Goal: Complete application form: Complete application form

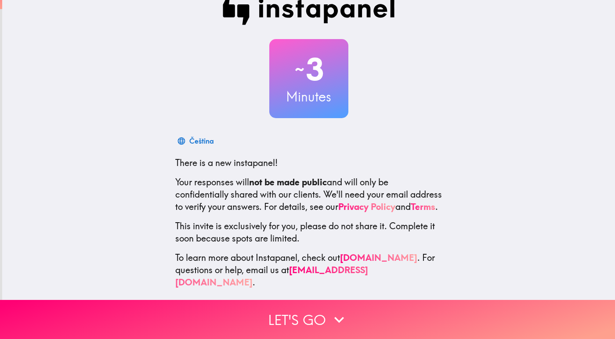
scroll to position [26, 0]
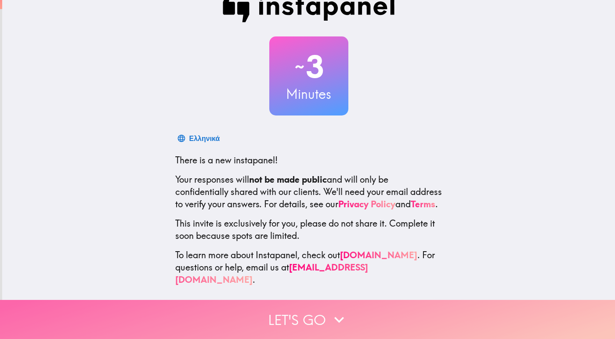
click at [319, 311] on button "Let's go" at bounding box center [307, 319] width 615 height 39
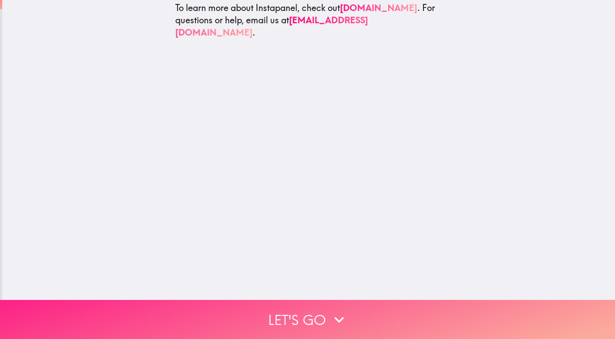
scroll to position [0, 0]
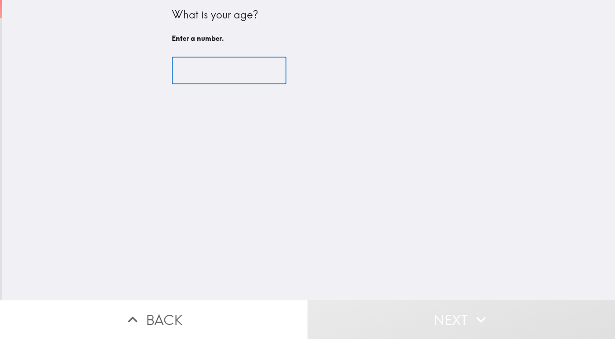
click at [207, 71] on input "number" at bounding box center [229, 70] width 115 height 27
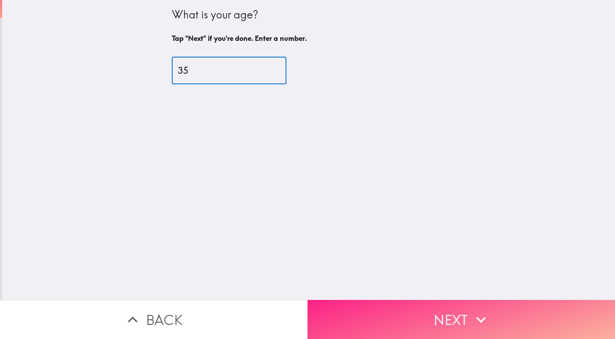
type input "35"
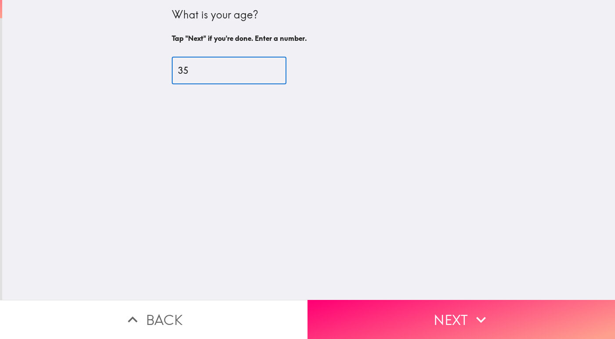
click at [440, 306] on button "Next" at bounding box center [460, 319] width 307 height 39
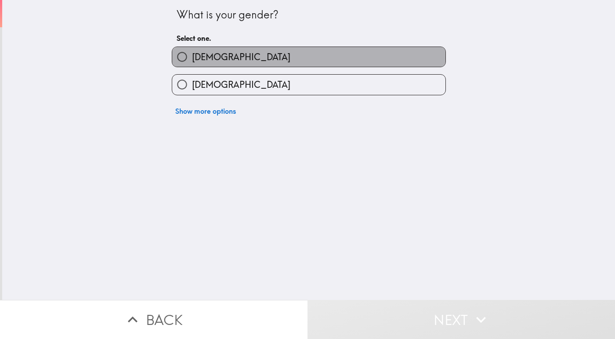
click at [230, 58] on label "[DEMOGRAPHIC_DATA]" at bounding box center [308, 57] width 273 height 20
click at [192, 58] on input "[DEMOGRAPHIC_DATA]" at bounding box center [182, 57] width 20 height 20
radio input "true"
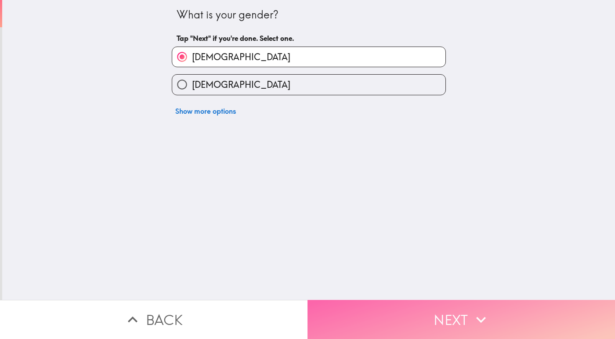
click at [390, 307] on button "Next" at bounding box center [460, 319] width 307 height 39
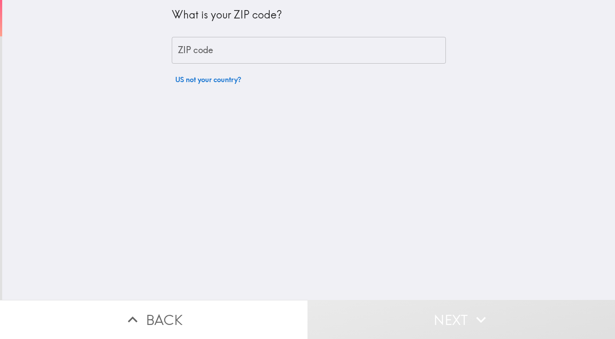
click at [239, 44] on input "ZIP code" at bounding box center [309, 50] width 274 height 27
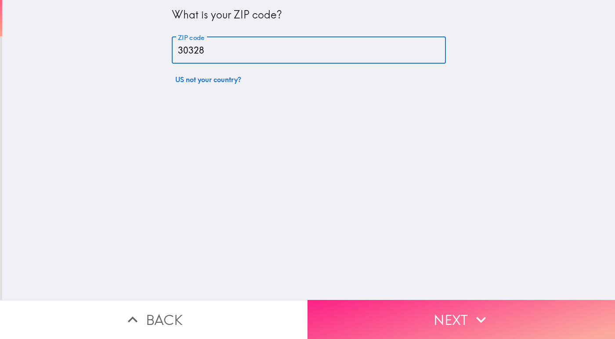
type input "30328"
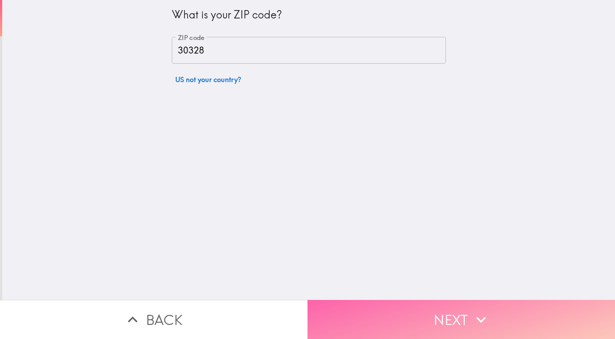
click at [458, 317] on button "Next" at bounding box center [460, 319] width 307 height 39
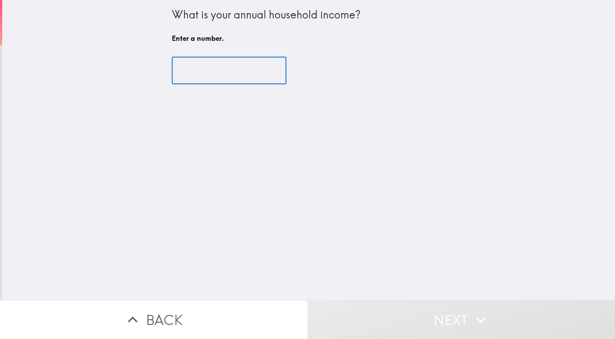
click at [193, 66] on input "number" at bounding box center [229, 70] width 115 height 27
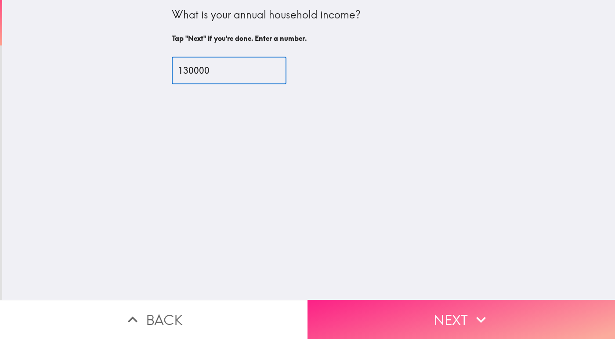
type input "130000"
click at [387, 316] on button "Next" at bounding box center [460, 319] width 307 height 39
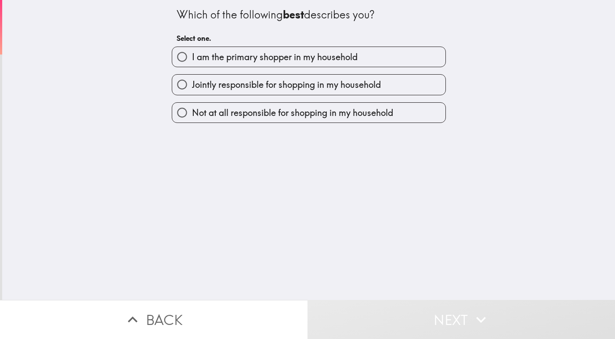
click at [246, 58] on span "I am the primary shopper in my household" at bounding box center [275, 57] width 166 height 12
click at [192, 58] on input "I am the primary shopper in my household" at bounding box center [182, 57] width 20 height 20
radio input "true"
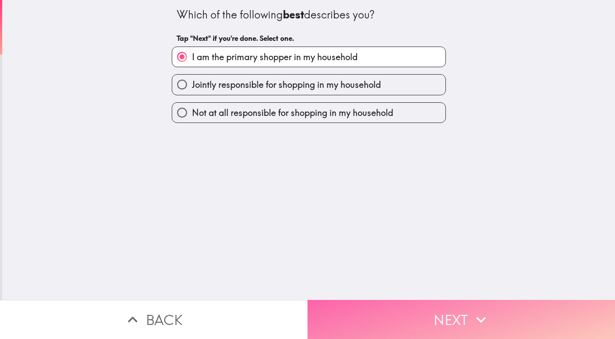
click at [414, 315] on button "Next" at bounding box center [460, 319] width 307 height 39
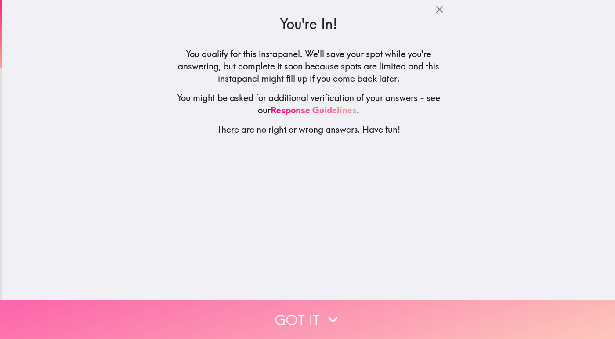
click at [323, 310] on icon "button" at bounding box center [332, 319] width 19 height 19
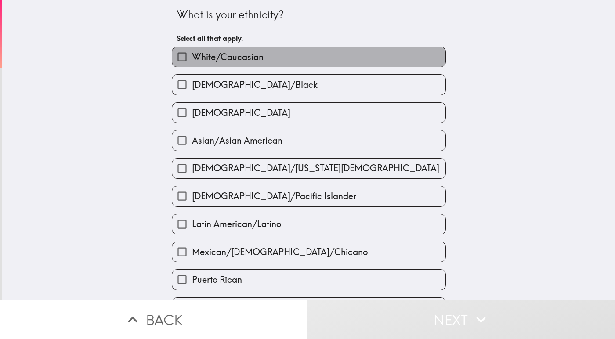
click at [213, 57] on span "White/Caucasian" at bounding box center [228, 57] width 72 height 12
click at [192, 57] on input "White/Caucasian" at bounding box center [182, 57] width 20 height 20
checkbox input "true"
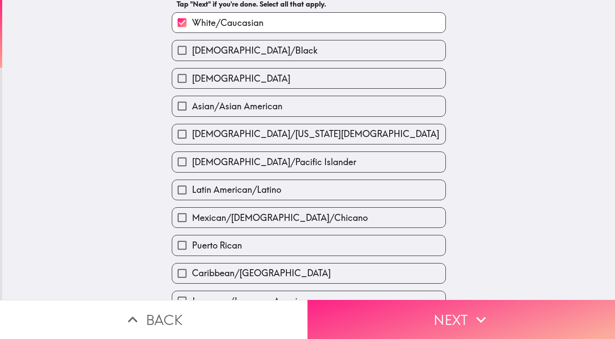
scroll to position [44, 0]
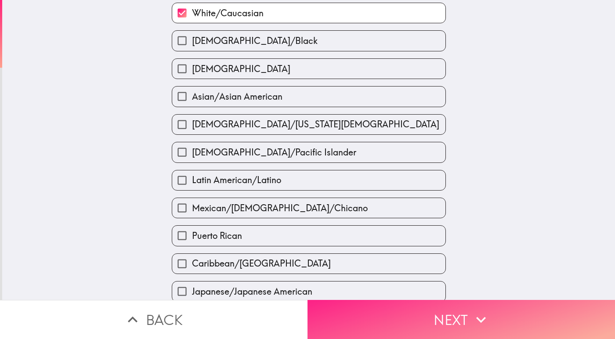
click at [455, 312] on button "Next" at bounding box center [460, 319] width 307 height 39
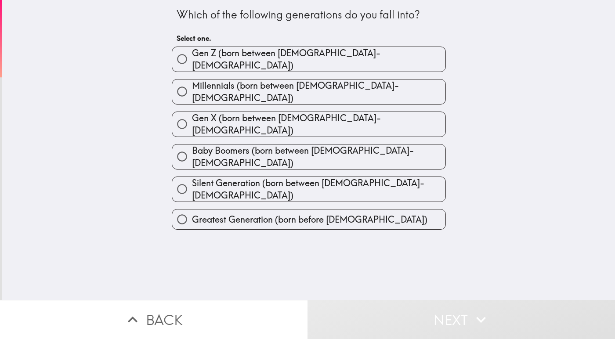
click at [244, 87] on span "Millennials (born between [DEMOGRAPHIC_DATA]-[DEMOGRAPHIC_DATA])" at bounding box center [318, 92] width 253 height 25
click at [192, 87] on input "Millennials (born between [DEMOGRAPHIC_DATA]-[DEMOGRAPHIC_DATA])" at bounding box center [182, 92] width 20 height 20
radio input "true"
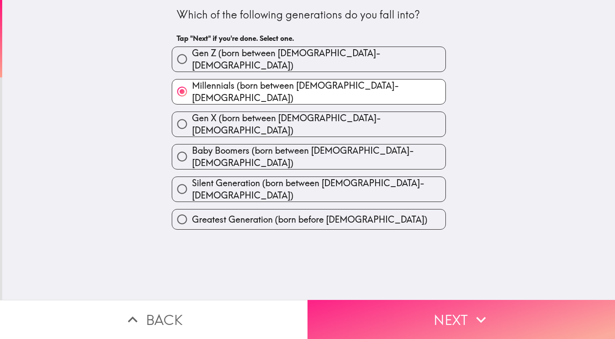
click at [383, 308] on button "Next" at bounding box center [460, 319] width 307 height 39
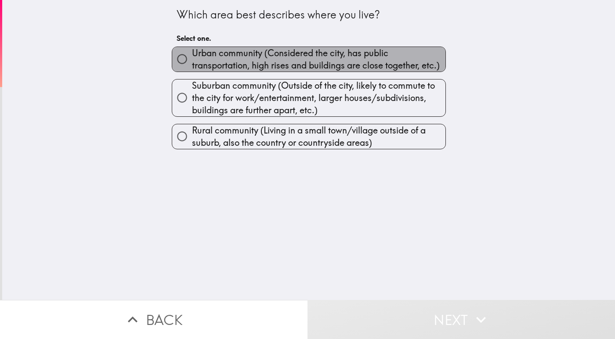
click at [236, 54] on span "Urban community (Considered the city, has public transportation, high rises and…" at bounding box center [318, 59] width 253 height 25
click at [192, 54] on input "Urban community (Considered the city, has public transportation, high rises and…" at bounding box center [182, 59] width 20 height 20
radio input "true"
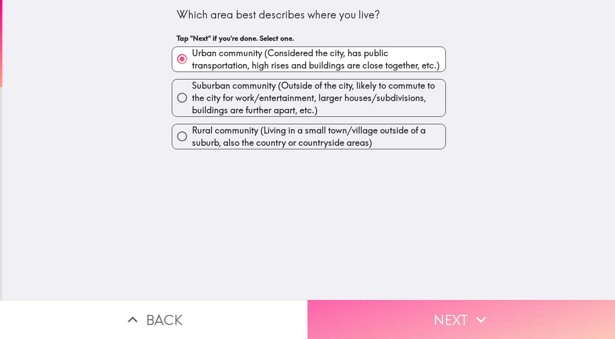
click at [412, 310] on button "Next" at bounding box center [460, 319] width 307 height 39
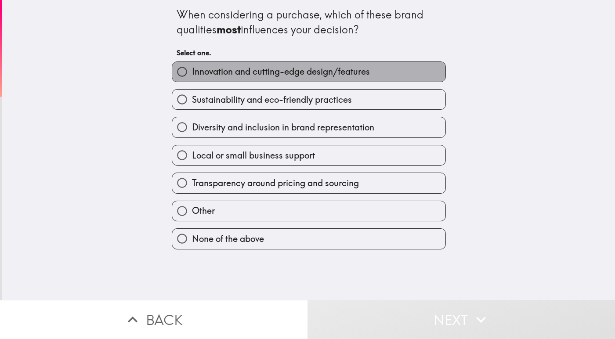
click at [219, 70] on span "Innovation and cutting-edge design/features" at bounding box center [281, 71] width 178 height 12
click at [192, 70] on input "Innovation and cutting-edge design/features" at bounding box center [182, 72] width 20 height 20
radio input "true"
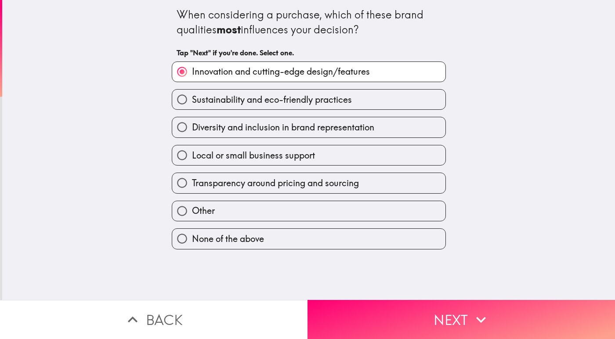
click at [228, 108] on label "Sustainability and eco-friendly practices" at bounding box center [308, 100] width 273 height 20
click at [192, 108] on input "Sustainability and eco-friendly practices" at bounding box center [182, 100] width 20 height 20
radio input "true"
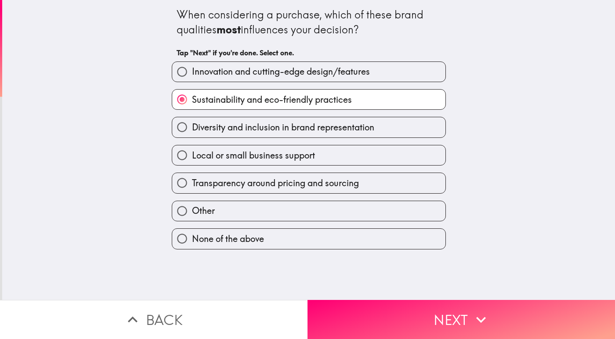
click at [222, 73] on span "Innovation and cutting-edge design/features" at bounding box center [281, 71] width 178 height 12
click at [192, 73] on input "Innovation and cutting-edge design/features" at bounding box center [182, 72] width 20 height 20
radio input "true"
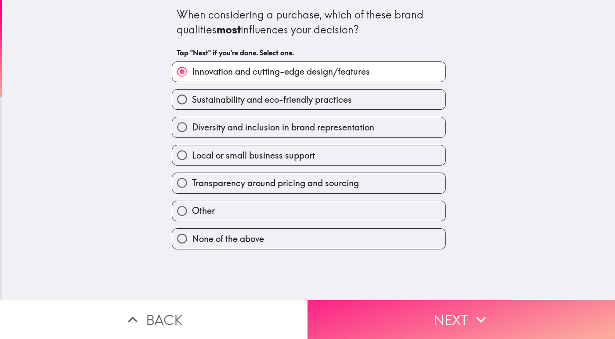
click at [352, 306] on button "Next" at bounding box center [460, 319] width 307 height 39
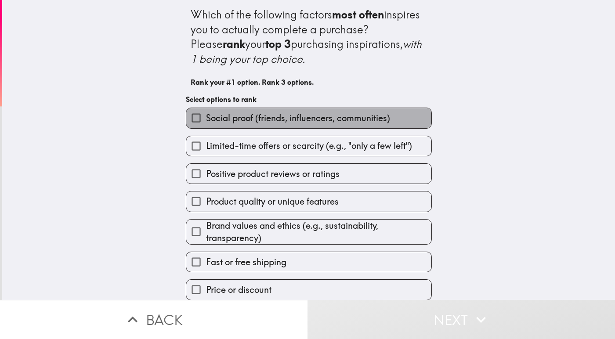
click at [230, 118] on span "Social proof (friends, influencers, communities)" at bounding box center [298, 118] width 184 height 12
click at [206, 118] on input "Social proof (friends, influencers, communities)" at bounding box center [196, 118] width 20 height 20
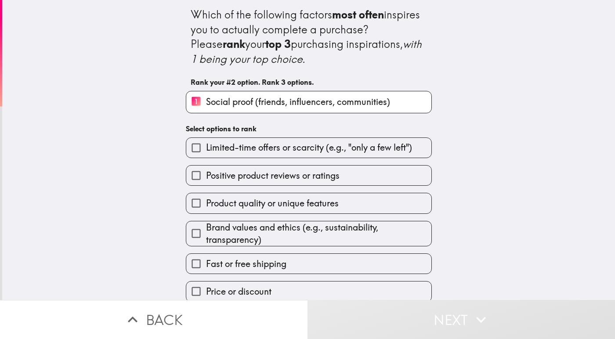
scroll to position [11, 0]
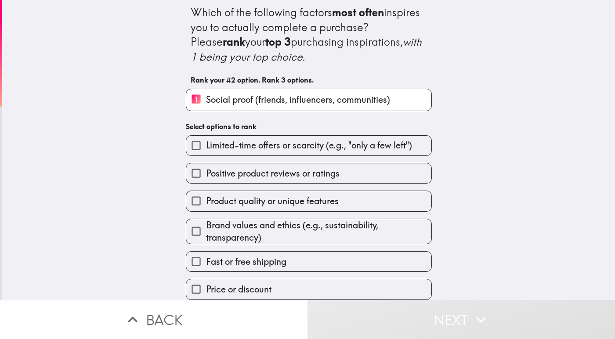
click at [251, 167] on span "Positive product reviews or ratings" at bounding box center [273, 173] width 134 height 12
click at [206, 163] on input "Positive product reviews or ratings" at bounding box center [196, 173] width 20 height 20
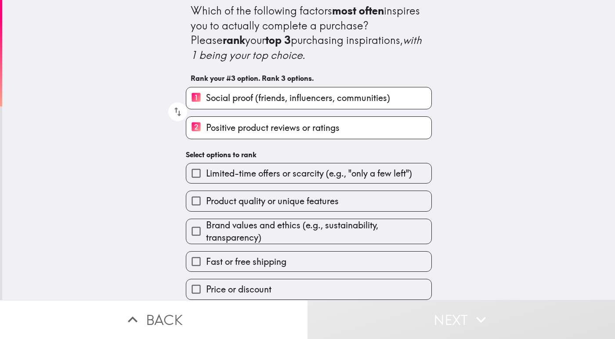
scroll to position [13, 0]
click at [269, 223] on span "Brand values and ethics (e.g., sustainability, transparency)" at bounding box center [318, 231] width 225 height 25
click at [206, 223] on input "Brand values and ethics (e.g., sustainability, transparency)" at bounding box center [196, 231] width 20 height 20
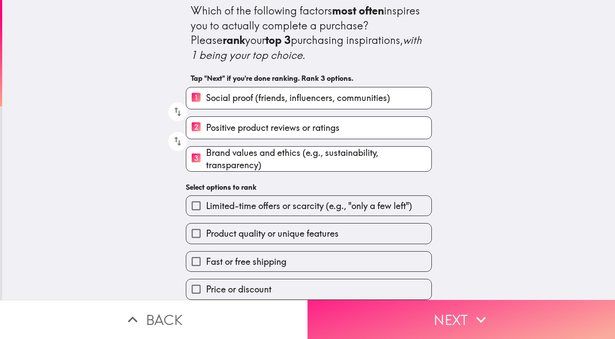
click at [405, 306] on button "Next" at bounding box center [460, 319] width 307 height 39
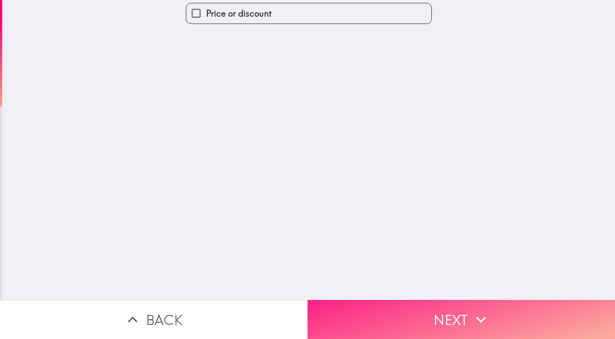
scroll to position [0, 0]
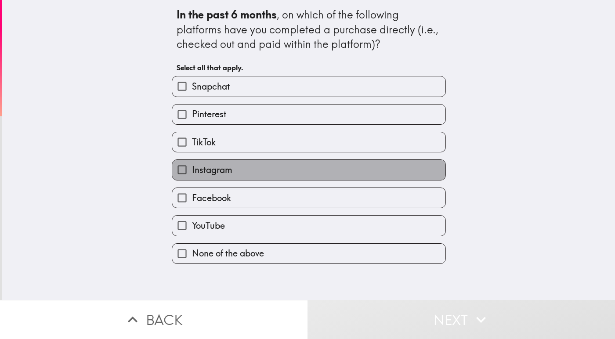
click at [192, 174] on span "Instagram" at bounding box center [212, 170] width 40 height 12
click at [192, 174] on input "Instagram" at bounding box center [182, 170] width 20 height 20
checkbox input "true"
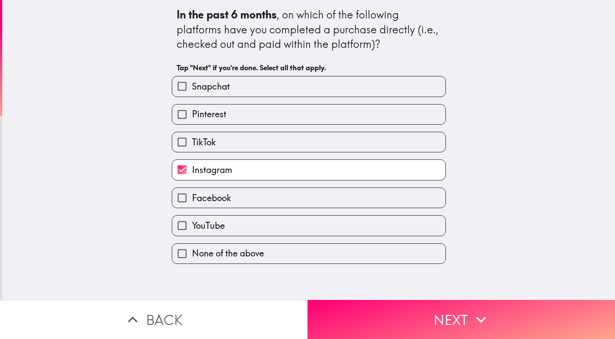
click at [192, 199] on span "Facebook" at bounding box center [211, 198] width 39 height 12
click at [192, 199] on input "Facebook" at bounding box center [182, 198] width 20 height 20
checkbox input "true"
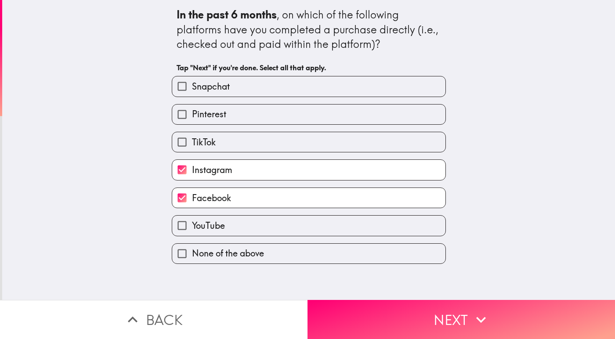
click at [209, 141] on span "TikTok" at bounding box center [204, 142] width 24 height 12
click at [192, 141] on input "TikTok" at bounding box center [182, 142] width 20 height 20
checkbox input "true"
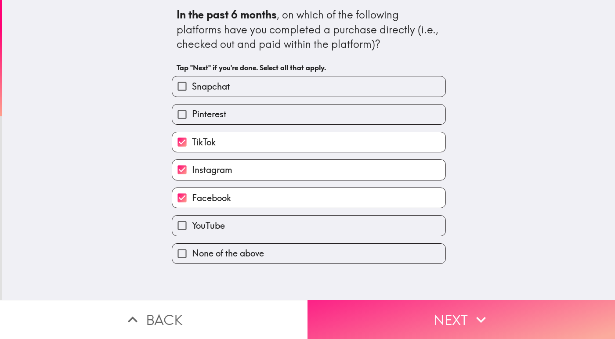
click at [397, 317] on button "Next" at bounding box center [460, 319] width 307 height 39
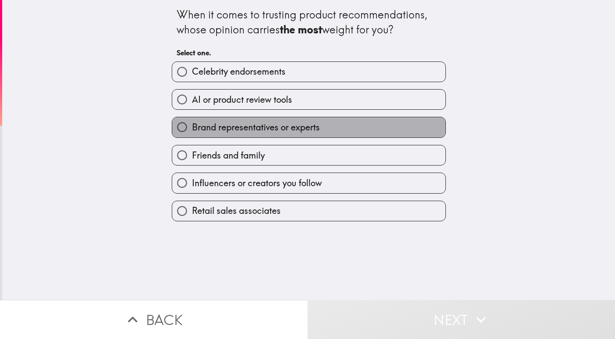
click at [221, 127] on span "Brand representatives or experts" at bounding box center [256, 127] width 128 height 12
click at [192, 127] on input "Brand representatives or experts" at bounding box center [182, 127] width 20 height 20
radio input "true"
click at [221, 127] on span "Brand representatives or experts" at bounding box center [256, 127] width 128 height 12
click at [192, 127] on input "Brand representatives or experts" at bounding box center [182, 127] width 20 height 20
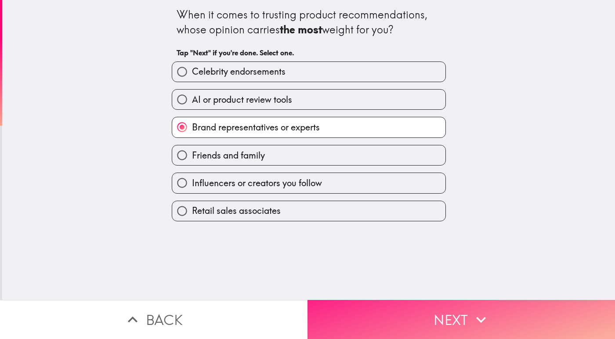
click at [411, 312] on button "Next" at bounding box center [460, 319] width 307 height 39
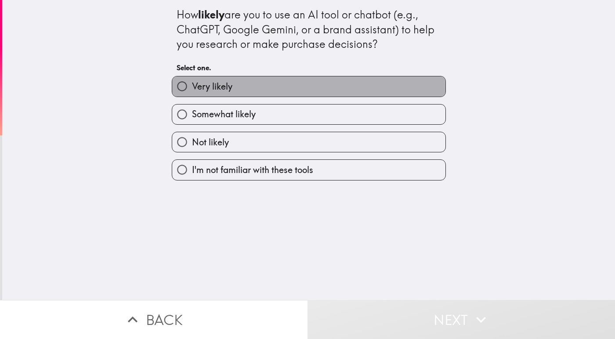
click at [249, 89] on label "Very likely" at bounding box center [308, 86] width 273 height 20
click at [192, 89] on input "Very likely" at bounding box center [182, 86] width 20 height 20
radio input "true"
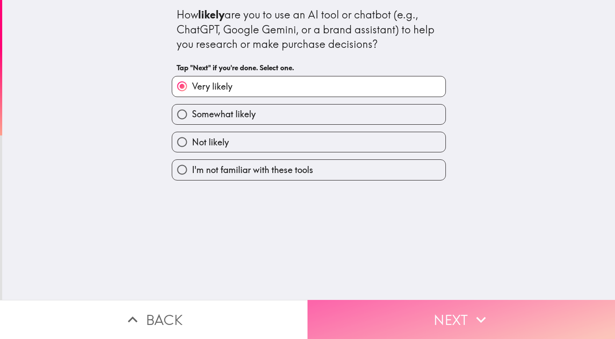
click at [399, 305] on button "Next" at bounding box center [460, 319] width 307 height 39
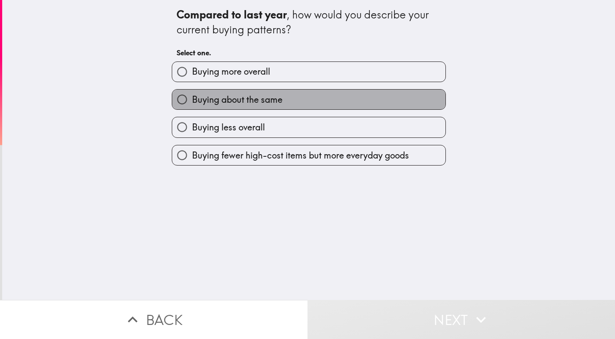
click at [249, 97] on span "Buying about the same" at bounding box center [237, 100] width 90 height 12
click at [192, 97] on input "Buying about the same" at bounding box center [182, 100] width 20 height 20
radio input "true"
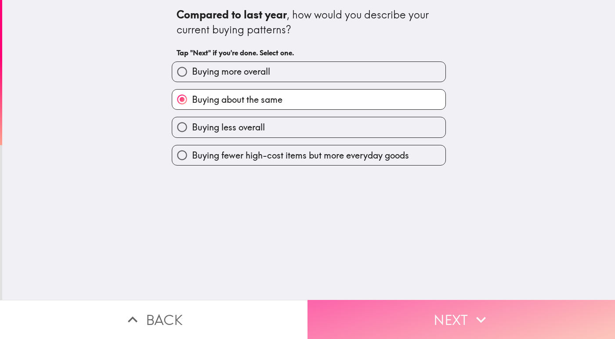
click at [404, 312] on button "Next" at bounding box center [460, 319] width 307 height 39
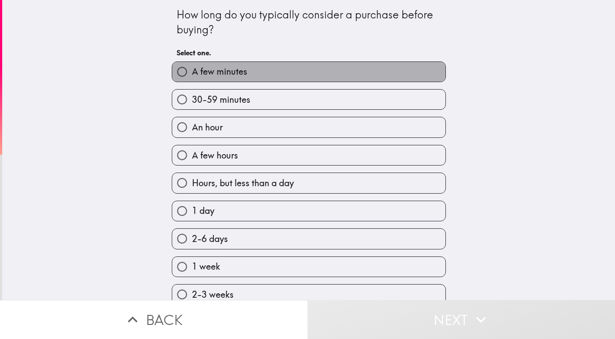
click at [222, 76] on span "A few minutes" at bounding box center [219, 71] width 55 height 12
click at [192, 76] on input "A few minutes" at bounding box center [182, 72] width 20 height 20
radio input "true"
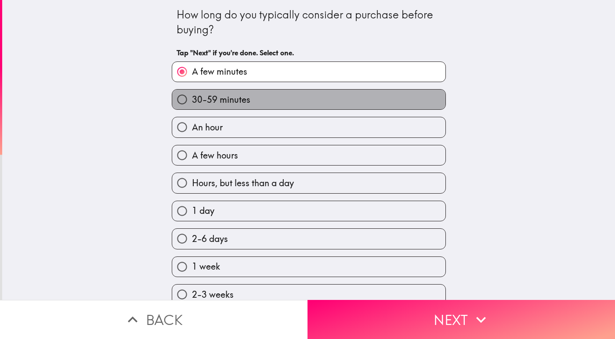
click at [225, 102] on span "30-59 minutes" at bounding box center [221, 100] width 58 height 12
click at [192, 102] on input "30-59 minutes" at bounding box center [182, 100] width 20 height 20
radio input "true"
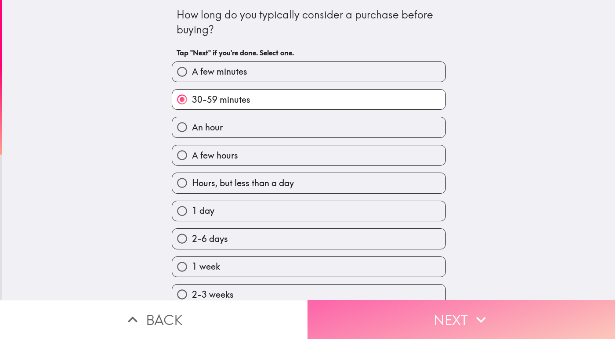
click at [394, 310] on button "Next" at bounding box center [460, 319] width 307 height 39
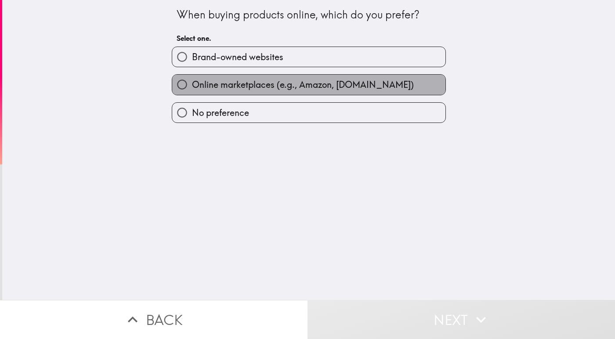
click at [242, 83] on span "Online marketplaces (e.g., Amazon, [DOMAIN_NAME])" at bounding box center [303, 85] width 222 height 12
click at [192, 83] on input "Online marketplaces (e.g., Amazon, [DOMAIN_NAME])" at bounding box center [182, 85] width 20 height 20
radio input "true"
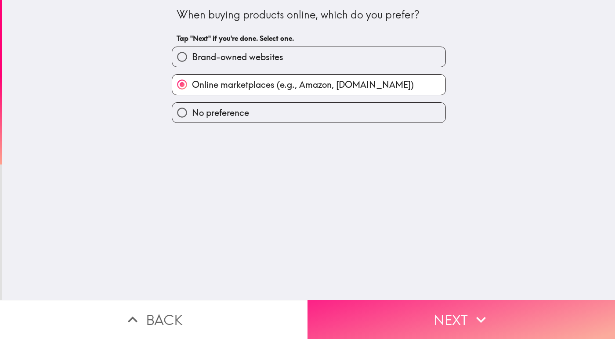
click at [405, 312] on button "Next" at bounding box center [460, 319] width 307 height 39
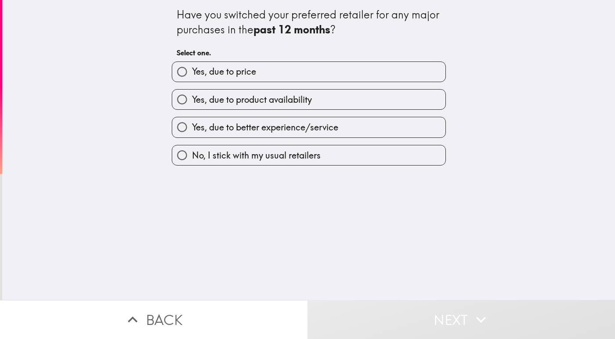
click at [245, 126] on span "Yes, due to better experience/service" at bounding box center [265, 127] width 146 height 12
click at [192, 126] on input "Yes, due to better experience/service" at bounding box center [182, 127] width 20 height 20
radio input "true"
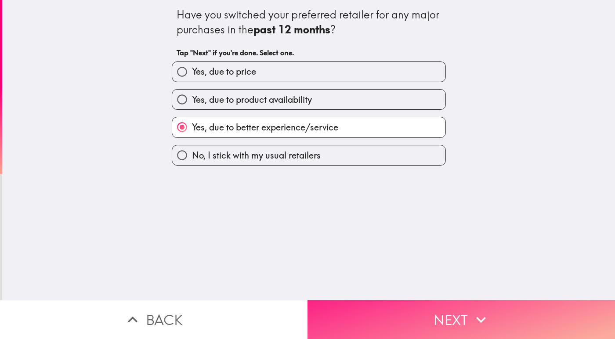
click at [400, 304] on button "Next" at bounding box center [460, 319] width 307 height 39
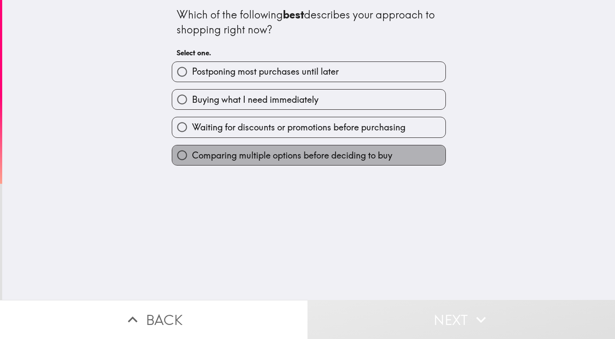
click at [246, 156] on span "Comparing multiple options before deciding to buy" at bounding box center [292, 155] width 200 height 12
click at [192, 156] on input "Comparing multiple options before deciding to buy" at bounding box center [182, 155] width 20 height 20
radio input "true"
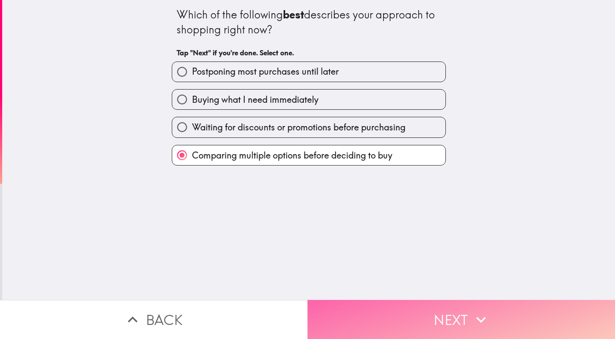
click at [391, 304] on button "Next" at bounding box center [460, 319] width 307 height 39
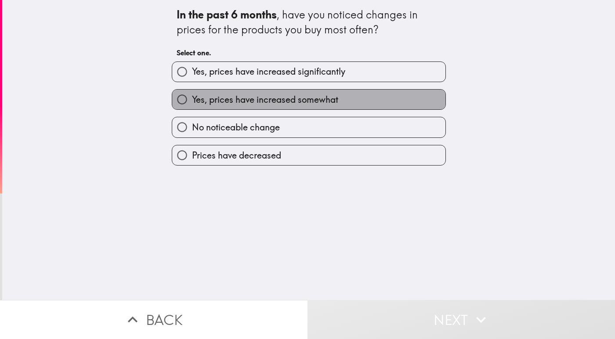
click at [266, 100] on span "Yes, prices have increased somewhat" at bounding box center [265, 100] width 146 height 12
click at [192, 100] on input "Yes, prices have increased somewhat" at bounding box center [182, 100] width 20 height 20
radio input "true"
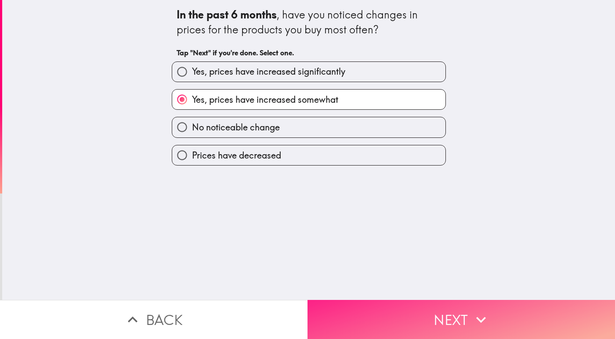
click at [376, 311] on button "Next" at bounding box center [460, 319] width 307 height 39
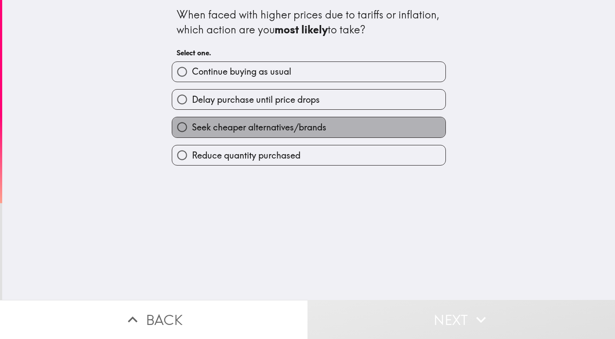
click at [222, 129] on span "Seek cheaper alternatives/brands" at bounding box center [259, 127] width 134 height 12
click at [192, 129] on input "Seek cheaper alternatives/brands" at bounding box center [182, 127] width 20 height 20
radio input "true"
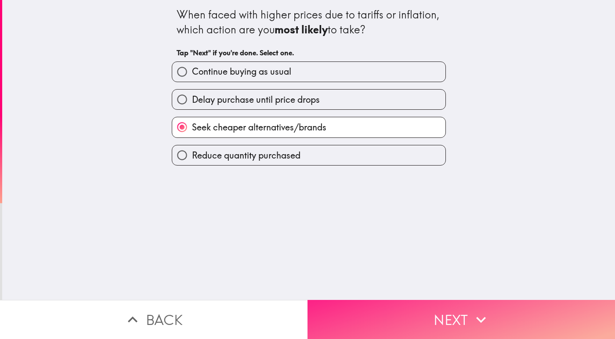
click at [432, 312] on button "Next" at bounding box center [460, 319] width 307 height 39
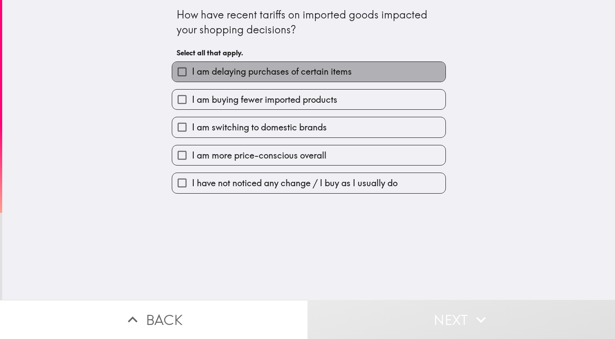
click at [211, 74] on span "I am delaying purchases of certain items" at bounding box center [272, 71] width 160 height 12
click at [192, 74] on input "I am delaying purchases of certain items" at bounding box center [182, 72] width 20 height 20
checkbox input "true"
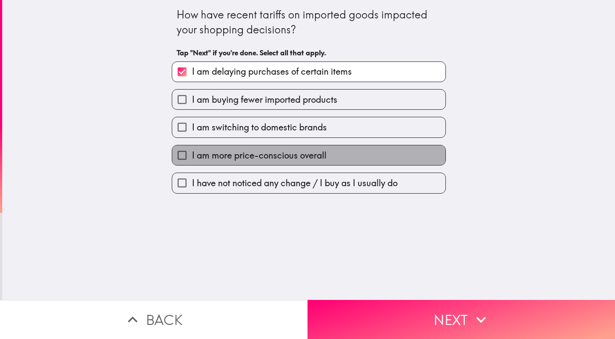
click at [249, 152] on span "I am more price-conscious overall" at bounding box center [259, 155] width 134 height 12
click at [192, 152] on input "I am more price-conscious overall" at bounding box center [182, 155] width 20 height 20
checkbox input "true"
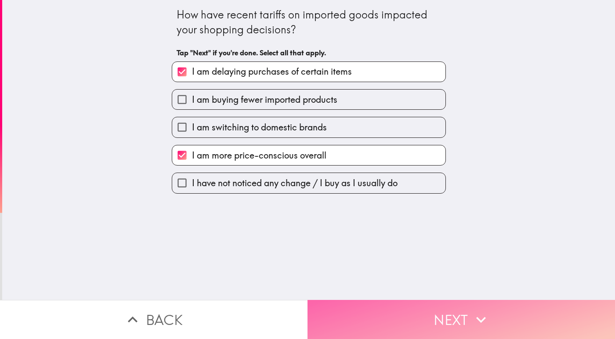
click at [434, 313] on button "Next" at bounding box center [460, 319] width 307 height 39
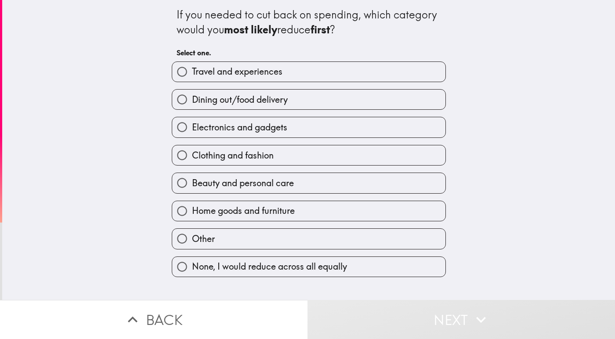
click at [252, 99] on span "Dining out/food delivery" at bounding box center [240, 100] width 96 height 12
click at [192, 99] on input "Dining out/food delivery" at bounding box center [182, 100] width 20 height 20
radio input "true"
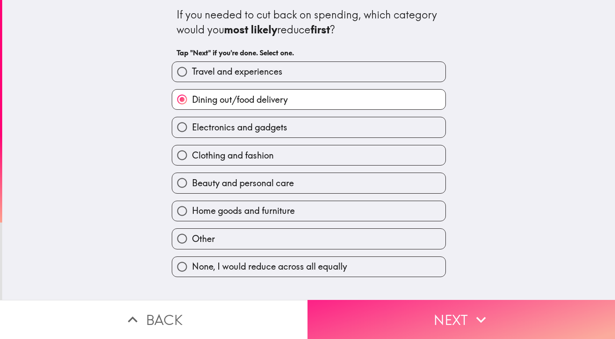
click at [372, 305] on button "Next" at bounding box center [460, 319] width 307 height 39
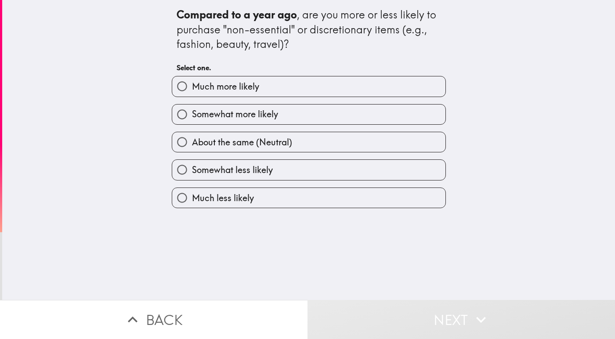
click at [235, 143] on span "About the same (Neutral)" at bounding box center [242, 142] width 100 height 12
click at [192, 143] on input "About the same (Neutral)" at bounding box center [182, 142] width 20 height 20
radio input "true"
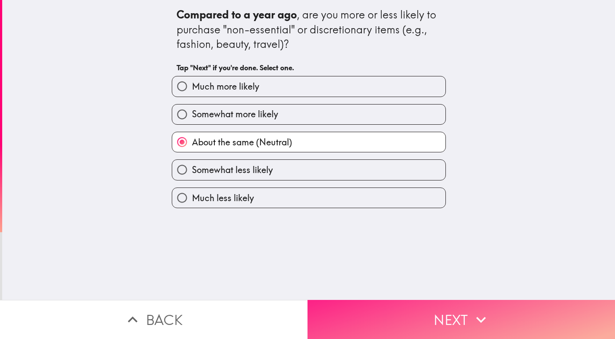
click at [368, 305] on button "Next" at bounding box center [460, 319] width 307 height 39
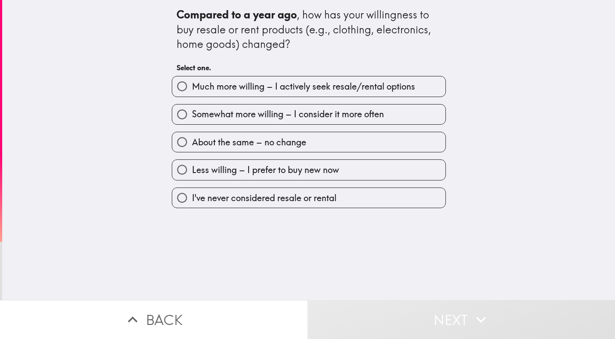
click at [252, 117] on span "Somewhat more willing – I consider it more often" at bounding box center [288, 114] width 192 height 12
click at [192, 117] on input "Somewhat more willing – I consider it more often" at bounding box center [182, 115] width 20 height 20
radio input "true"
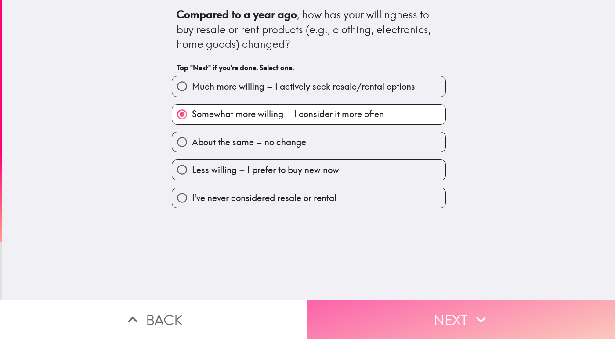
click at [398, 320] on button "Next" at bounding box center [460, 319] width 307 height 39
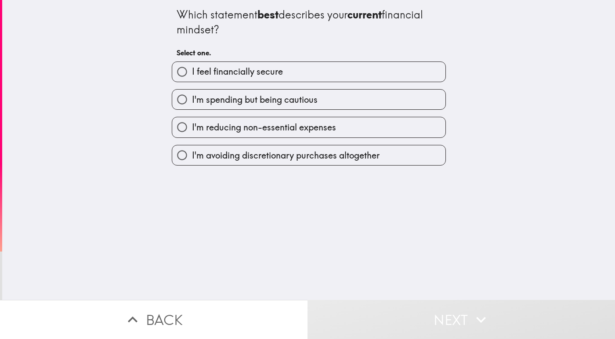
click at [237, 105] on span "I'm spending but being cautious" at bounding box center [255, 100] width 126 height 12
click at [192, 105] on input "I'm spending but being cautious" at bounding box center [182, 100] width 20 height 20
radio input "true"
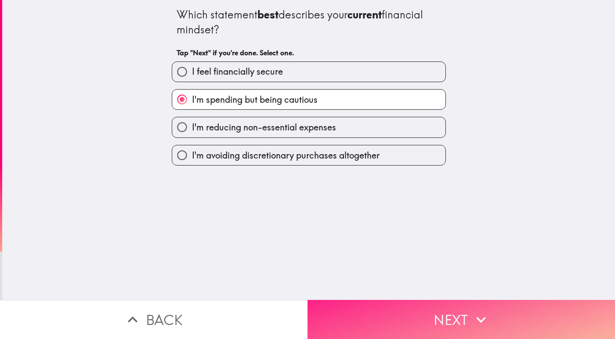
click at [416, 312] on button "Next" at bounding box center [460, 319] width 307 height 39
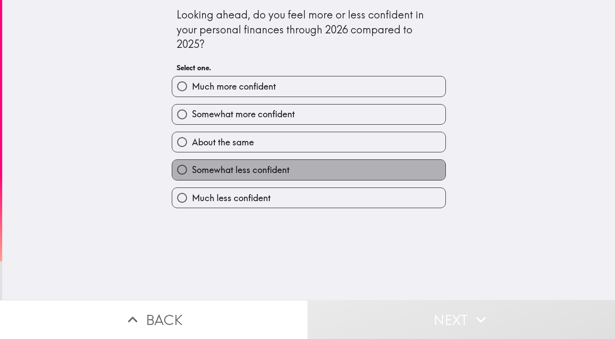
click at [251, 166] on span "Somewhat less confident" at bounding box center [241, 170] width 98 height 12
click at [192, 166] on input "Somewhat less confident" at bounding box center [182, 170] width 20 height 20
radio input "true"
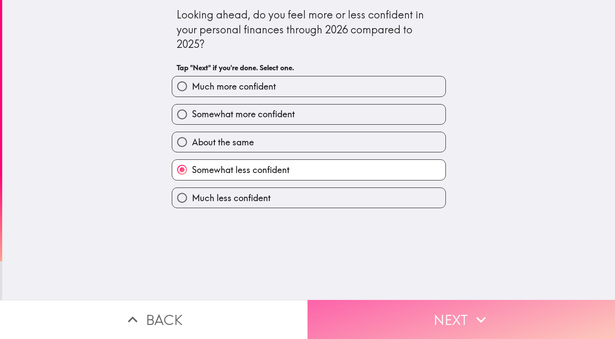
click at [400, 305] on button "Next" at bounding box center [460, 319] width 307 height 39
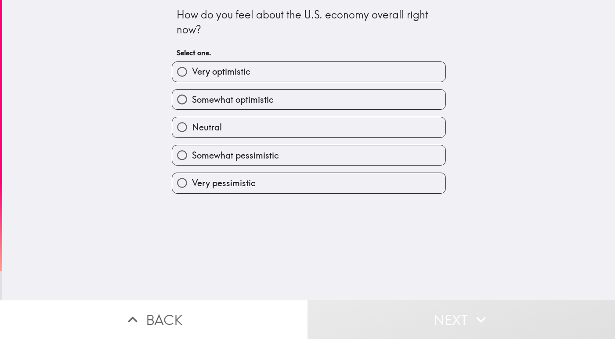
click at [227, 102] on span "Somewhat optimistic" at bounding box center [233, 100] width 82 height 12
click at [192, 102] on input "Somewhat optimistic" at bounding box center [182, 100] width 20 height 20
radio input "true"
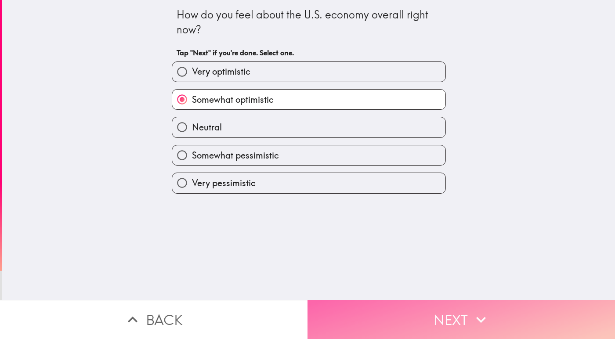
click at [336, 304] on button "Next" at bounding box center [460, 319] width 307 height 39
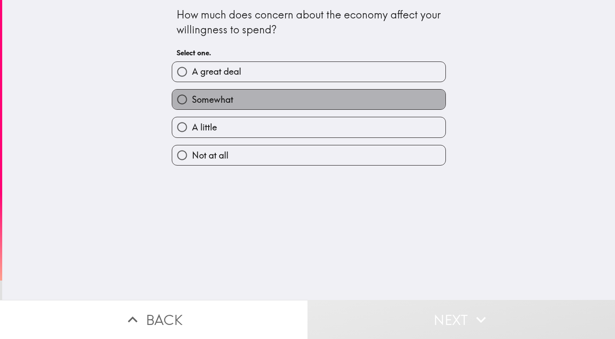
click at [224, 98] on span "Somewhat" at bounding box center [212, 100] width 41 height 12
click at [192, 98] on input "Somewhat" at bounding box center [182, 100] width 20 height 20
radio input "true"
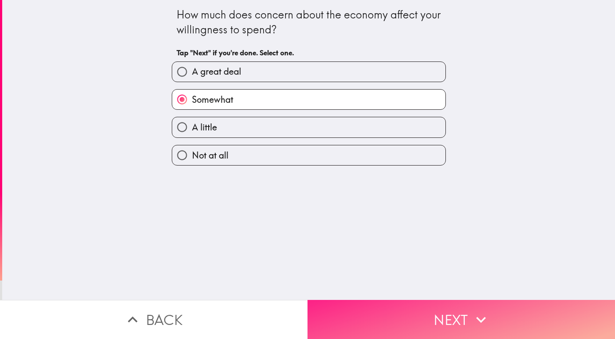
click at [364, 307] on button "Next" at bounding box center [460, 319] width 307 height 39
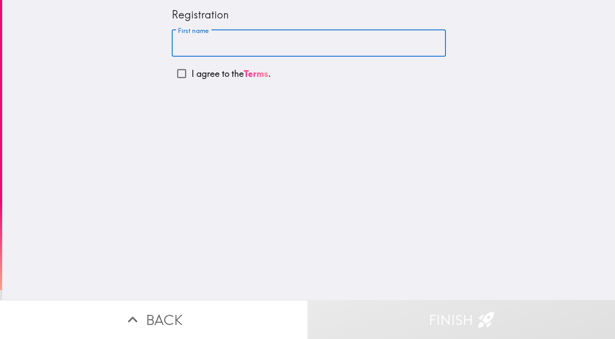
click at [211, 44] on input "First name" at bounding box center [309, 43] width 274 height 27
type input "[DATE]"
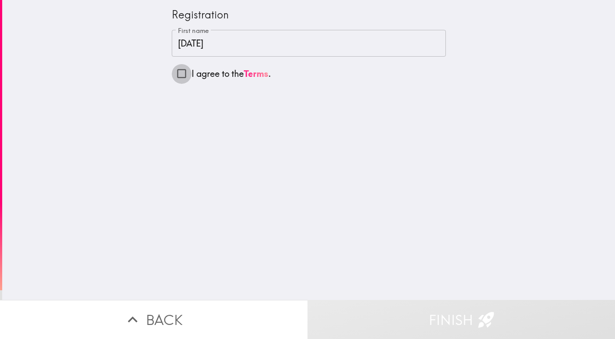
click at [172, 73] on input "I agree to the Terms ." at bounding box center [182, 74] width 20 height 20
click at [176, 75] on input "I agree to the Terms ." at bounding box center [182, 74] width 20 height 20
checkbox input "true"
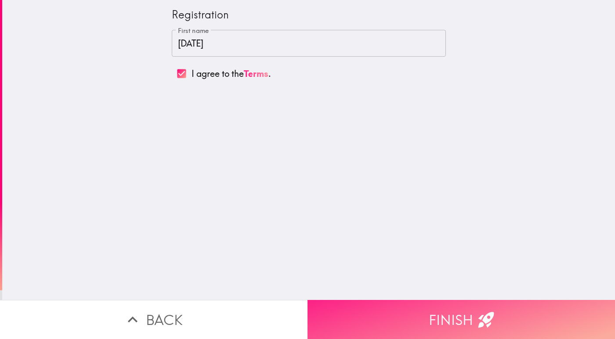
click at [437, 307] on button "Finish" at bounding box center [460, 319] width 307 height 39
